Goal: Transaction & Acquisition: Purchase product/service

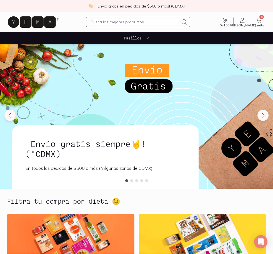
click at [258, 20] on icon at bounding box center [259, 20] width 7 height 7
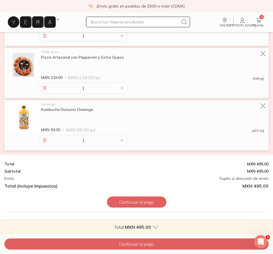
scroll to position [258, 0]
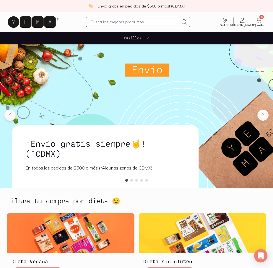
click at [129, 37] on span "Pasillos" at bounding box center [133, 38] width 18 height 6
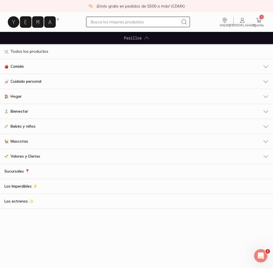
click at [19, 67] on span "Comida" at bounding box center [17, 67] width 13 height 6
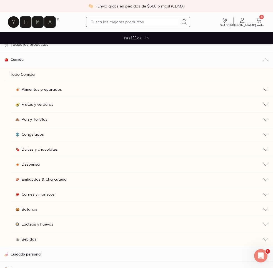
scroll to position [7, 0]
click at [39, 163] on span "Despensa" at bounding box center [31, 165] width 18 height 6
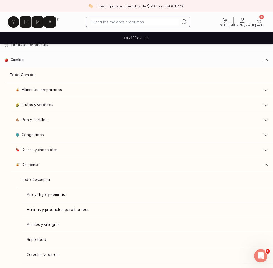
click at [37, 164] on span "Despensa" at bounding box center [31, 165] width 18 height 6
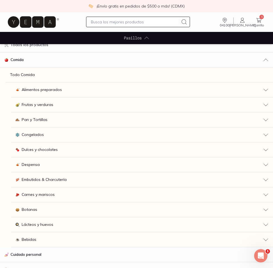
click at [37, 164] on span "Despensa" at bounding box center [31, 165] width 18 height 6
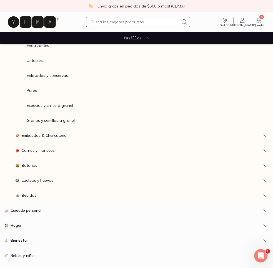
scroll to position [291, 0]
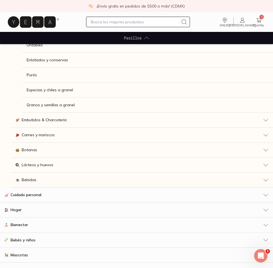
click at [27, 181] on span "Bebidas" at bounding box center [29, 180] width 15 height 6
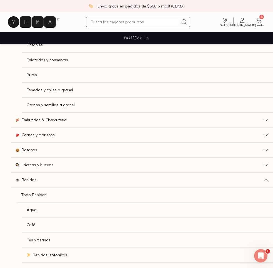
click at [31, 225] on span "Café" at bounding box center [31, 225] width 9 height 6
